Goal: Find specific page/section: Find specific page/section

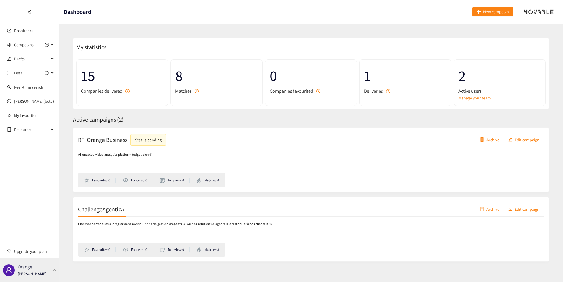
click at [23, 273] on p "[PERSON_NAME]" at bounding box center [32, 273] width 29 height 6
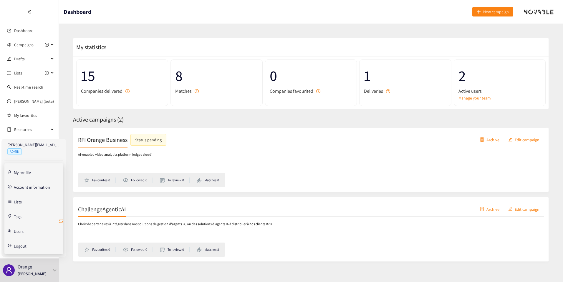
click at [61, 222] on icon "retweet" at bounding box center [61, 221] width 5 height 5
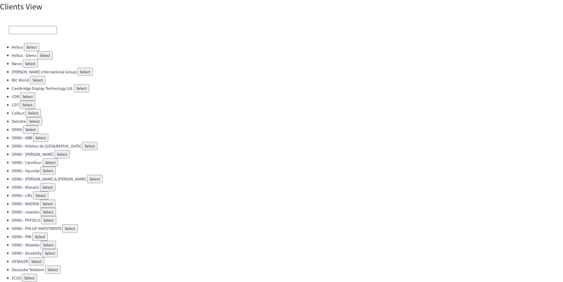
click at [27, 28] on input at bounding box center [33, 30] width 48 height 8
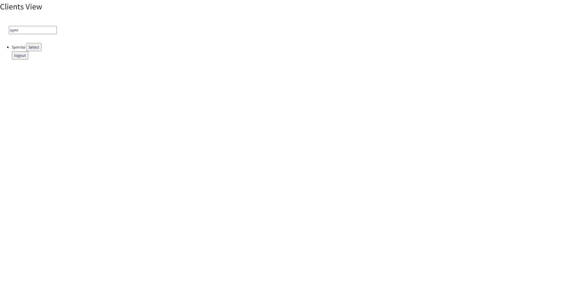
type input "symr"
click at [32, 47] on button "Select" at bounding box center [33, 47] width 15 height 8
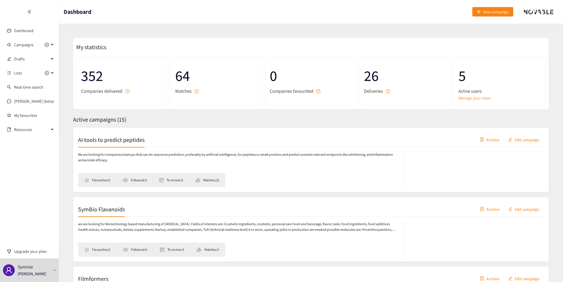
click at [157, 123] on div "Active campaigns ( 15 )" at bounding box center [311, 119] width 476 height 9
click at [160, 123] on div "Active campaigns ( 15 )" at bounding box center [311, 119] width 476 height 9
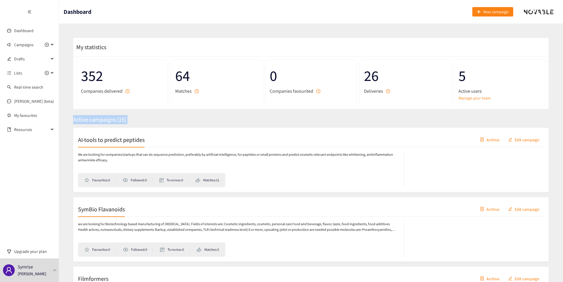
click at [160, 123] on div "Active campaigns ( 15 )" at bounding box center [311, 119] width 476 height 9
click at [167, 123] on div "Active campaigns ( 15 )" at bounding box center [311, 119] width 476 height 9
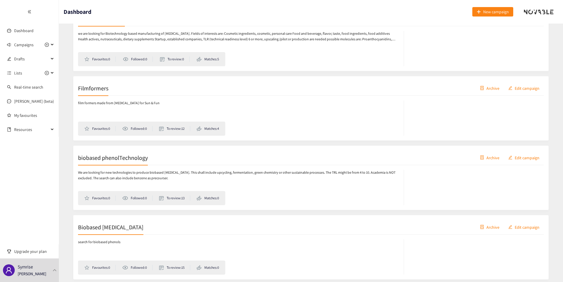
scroll to position [197, 0]
